Goal: Check status

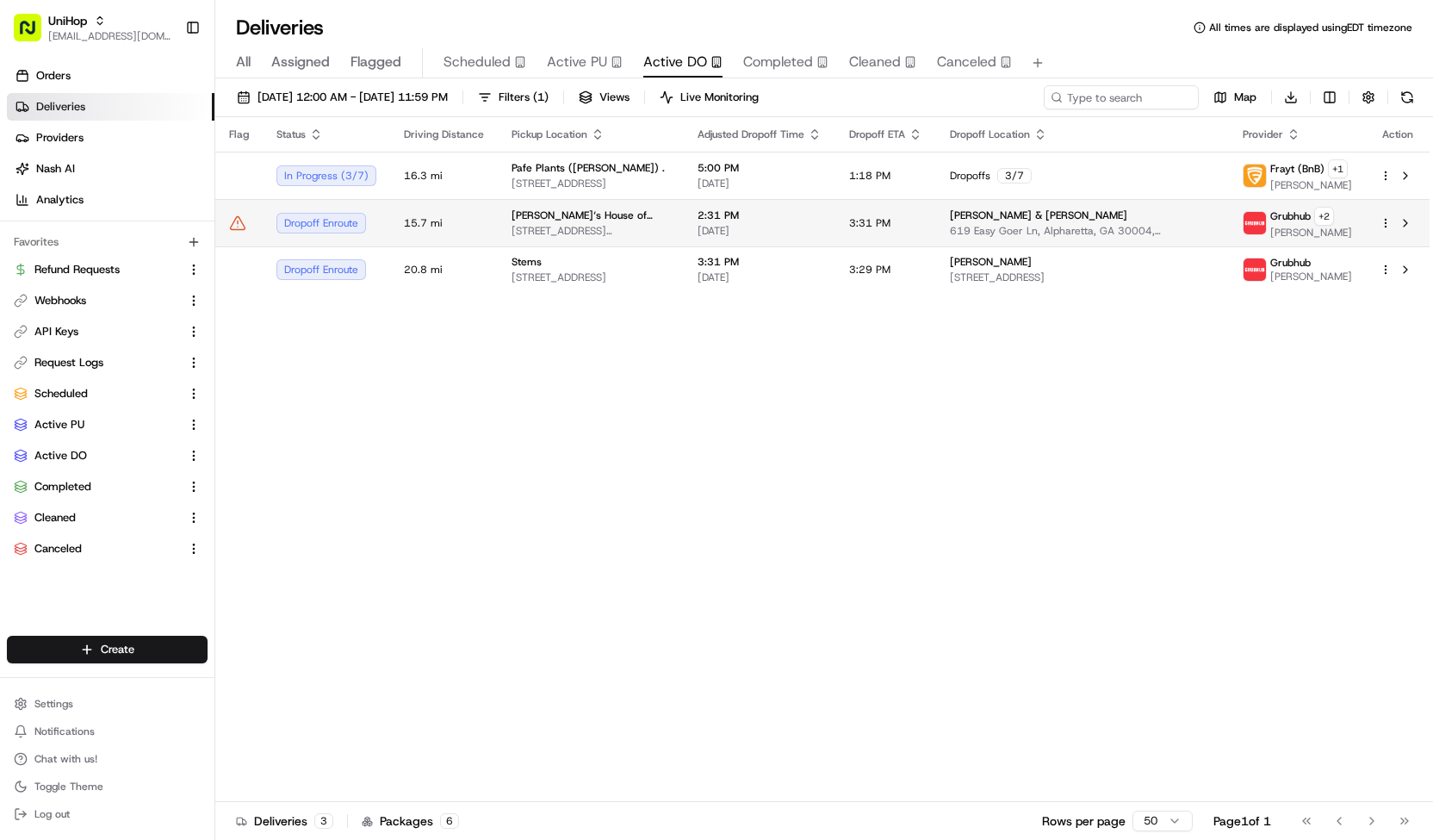
click at [413, 212] on td "15.7 mi" at bounding box center [444, 222] width 108 height 47
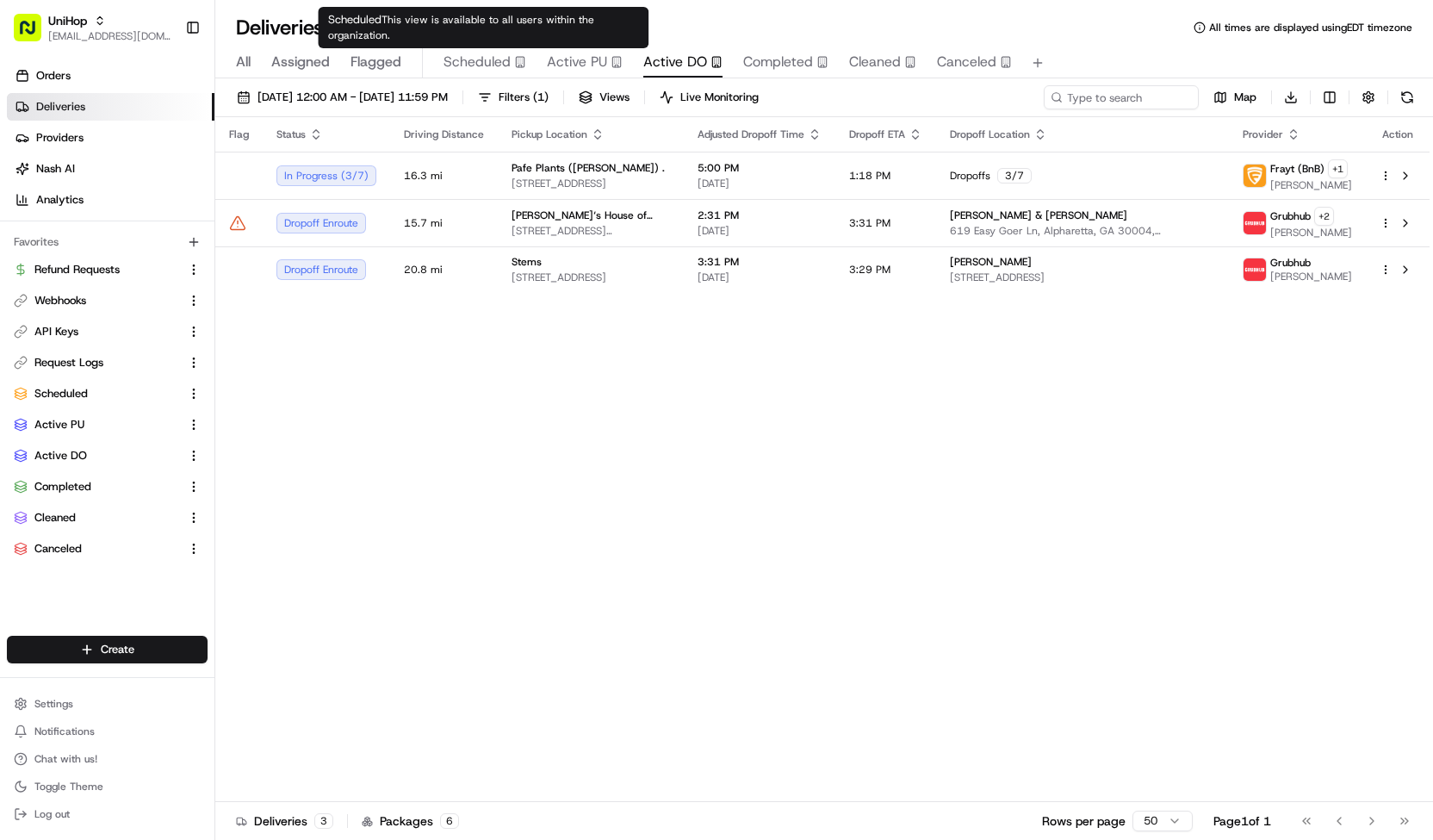
click at [490, 58] on span "Scheduled" at bounding box center [477, 62] width 67 height 21
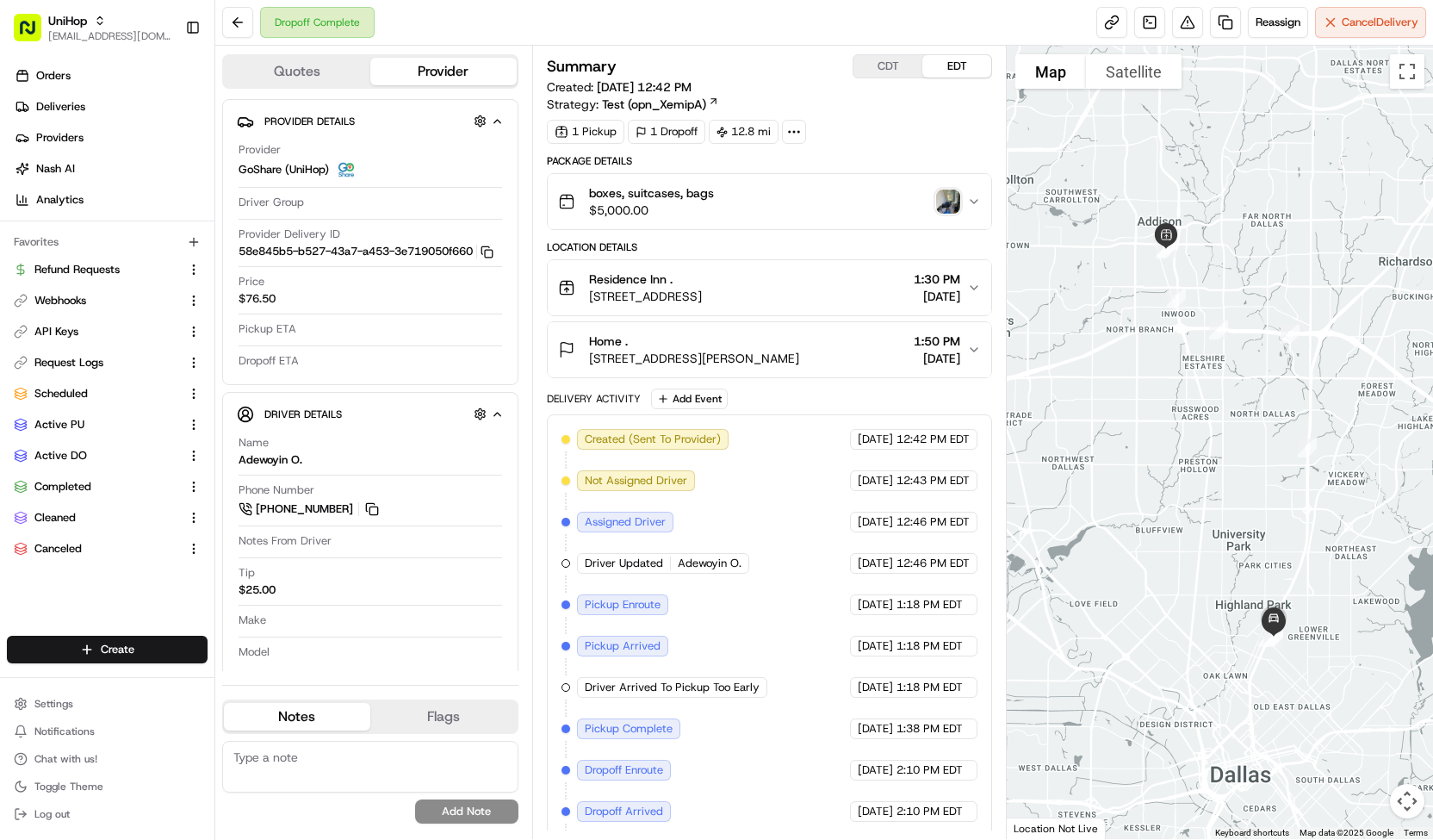
click at [944, 201] on img "button" at bounding box center [948, 202] width 24 height 24
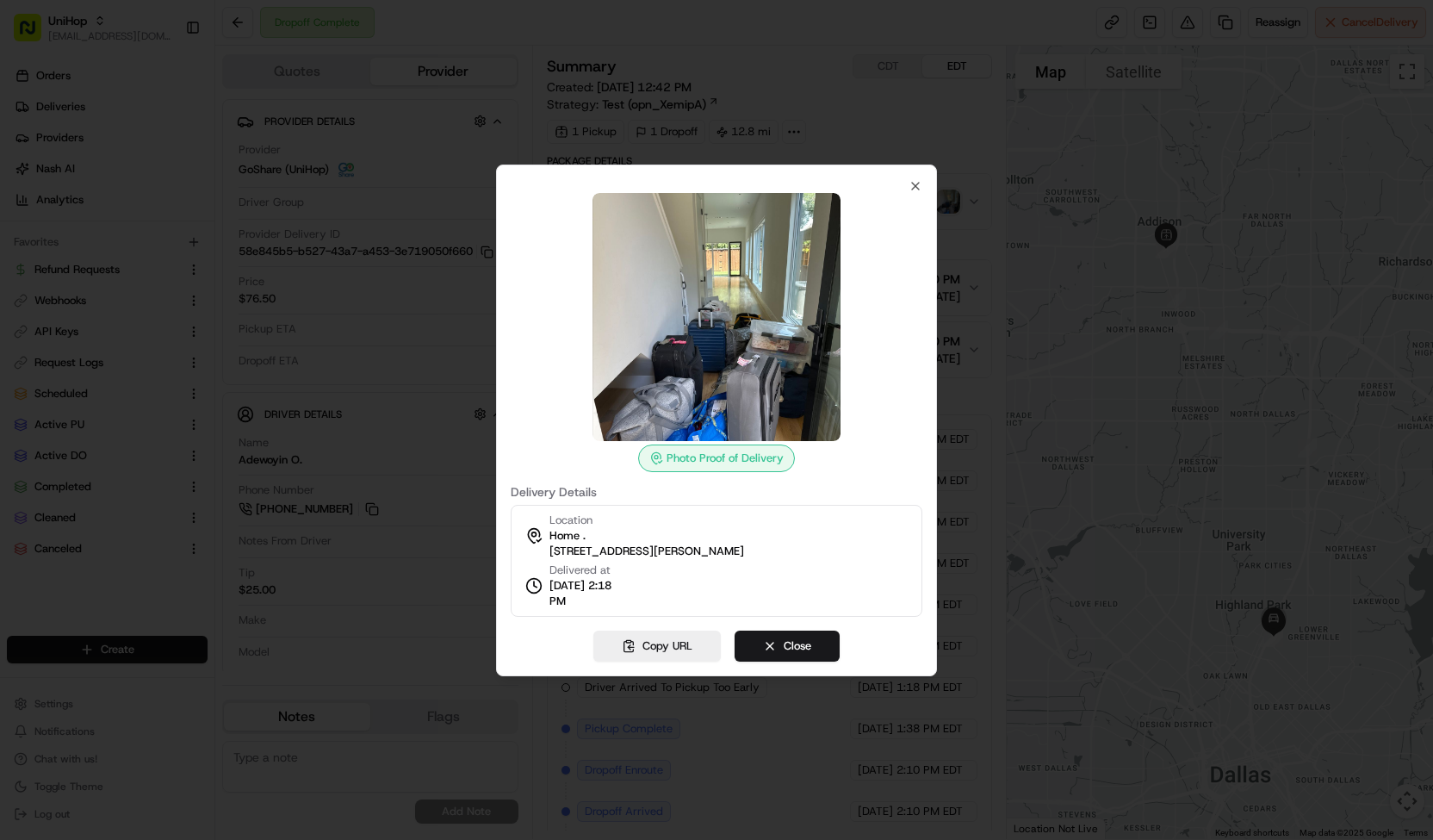
click at [613, 68] on div at bounding box center [716, 420] width 1433 height 840
